Goal: Task Accomplishment & Management: Manage account settings

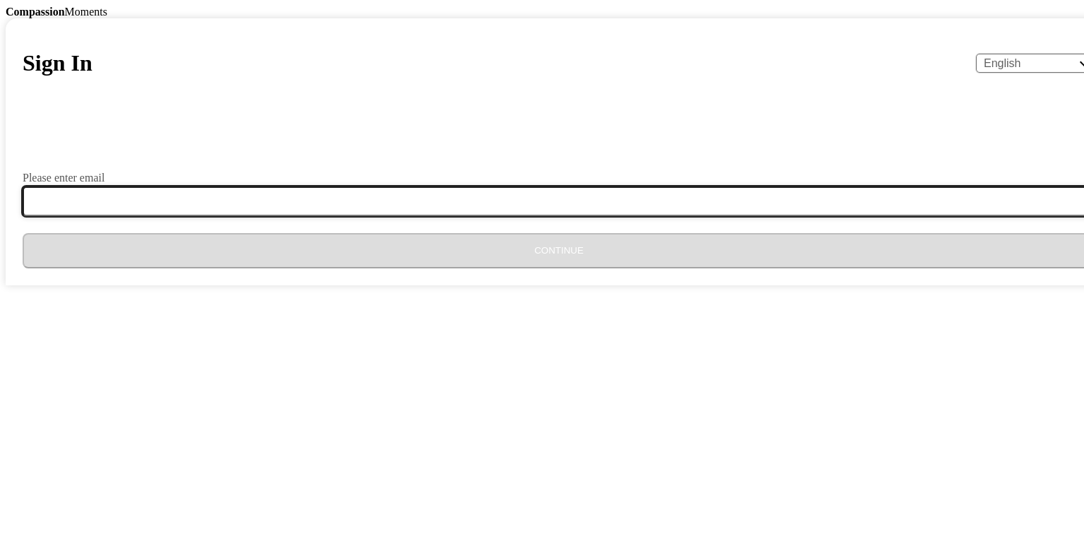
drag, startPoint x: 0, startPoint y: 0, endPoint x: 489, endPoint y: 451, distance: 665.3
click at [489, 216] on input "Please enter email" at bounding box center [568, 201] width 1090 height 30
type input "[EMAIL_ADDRESS][DOMAIN_NAME]"
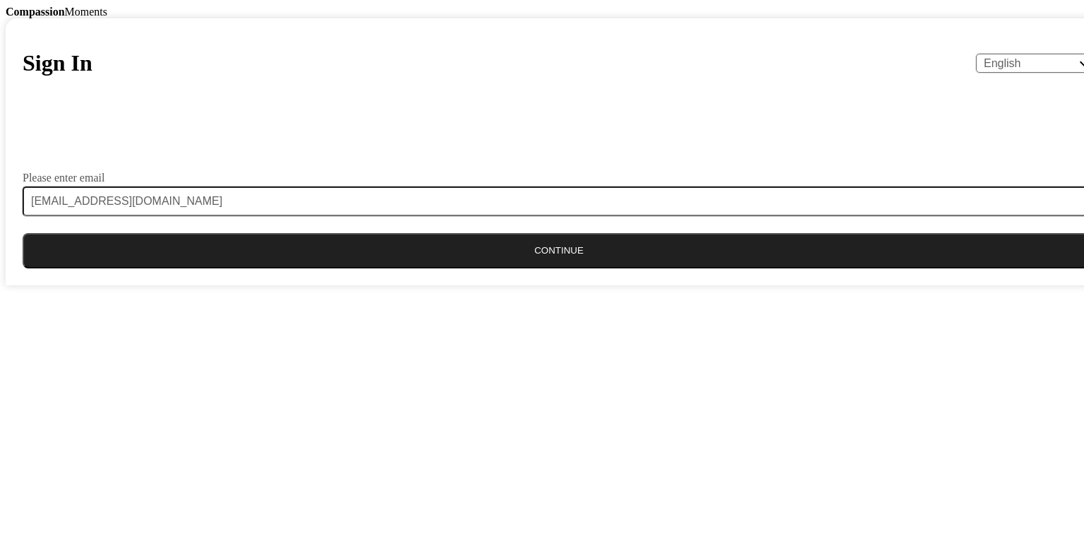
click at [536, 268] on button "Continue" at bounding box center [559, 250] width 1073 height 35
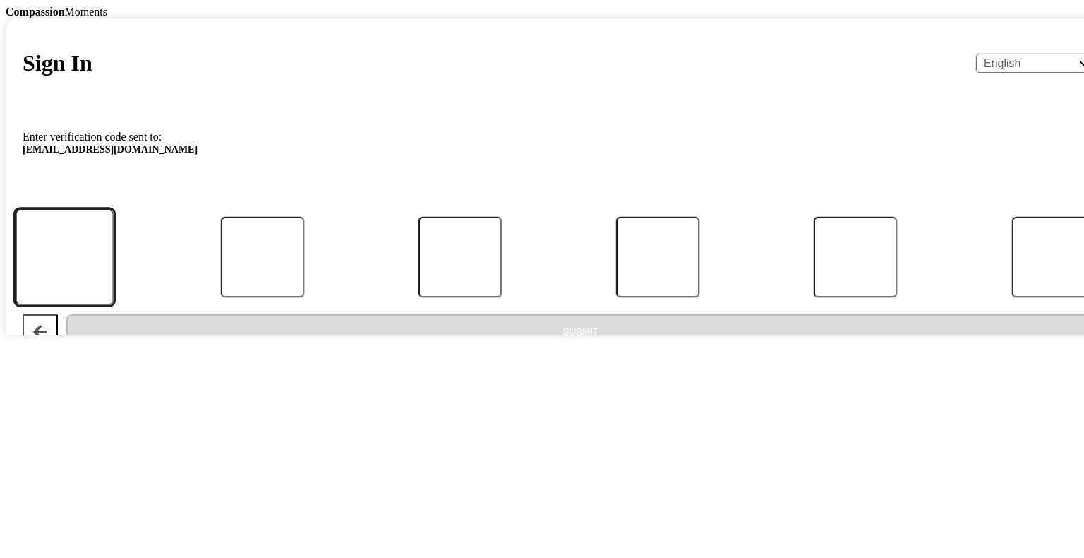
click at [114, 305] on input "Code" at bounding box center [65, 256] width 100 height 97
paste input "150854"
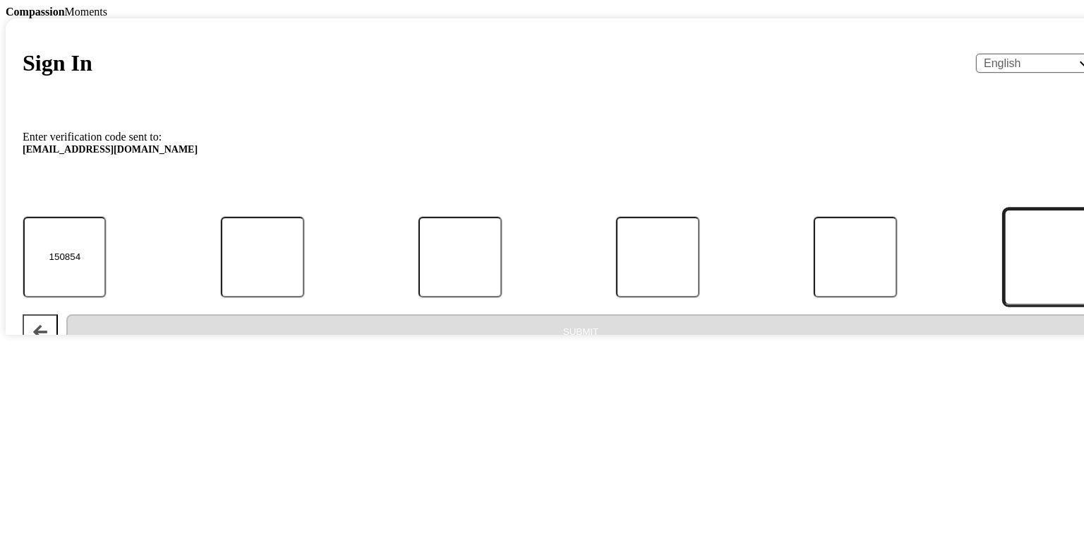
type input "1"
type input "5"
type input "0"
type input "8"
type input "5"
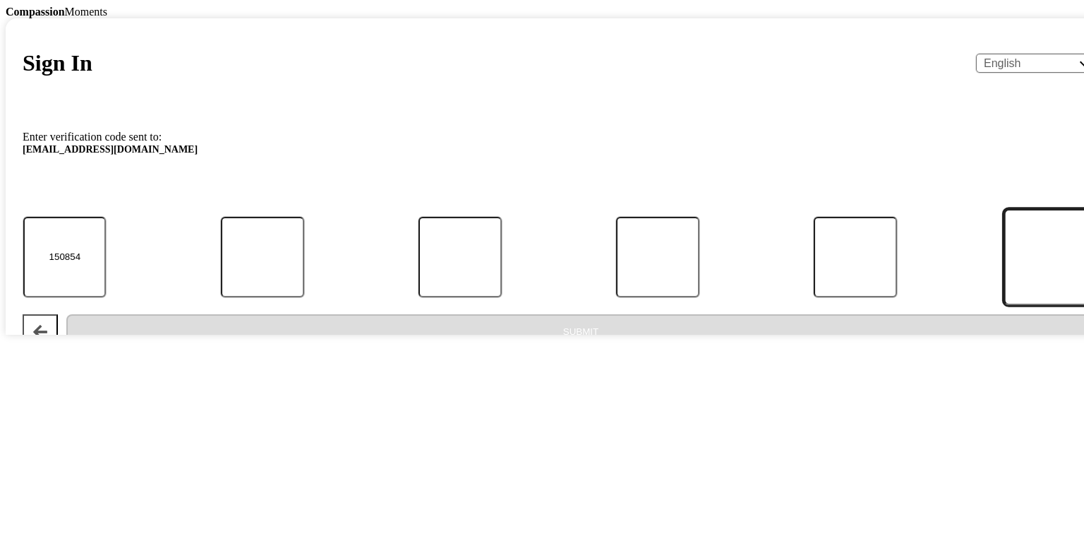
type input "4"
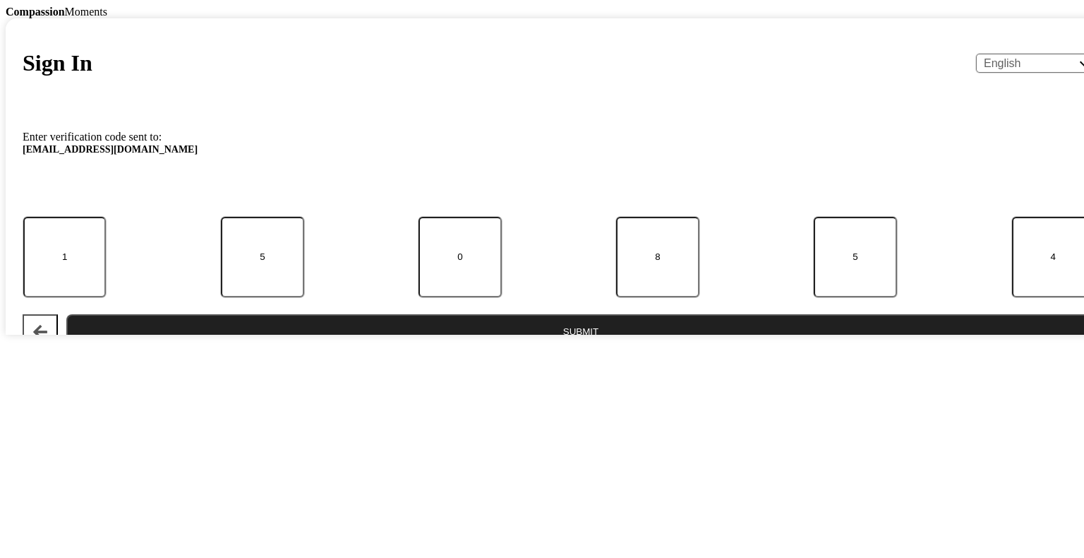
click at [554, 349] on button "Submit" at bounding box center [580, 331] width 1029 height 35
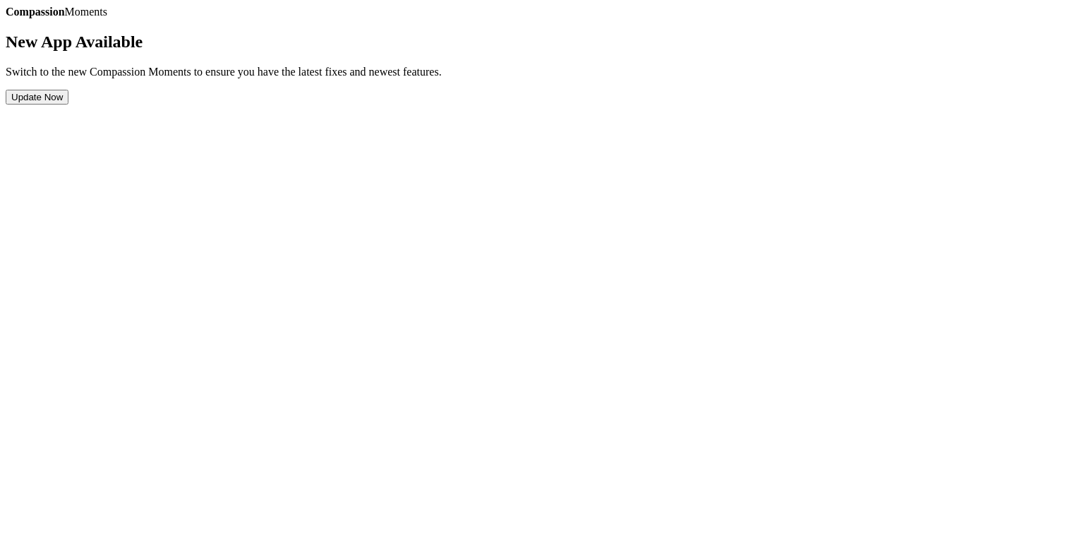
click at [68, 104] on button "Update Now" at bounding box center [37, 97] width 63 height 15
